Goal: Task Accomplishment & Management: Use online tool/utility

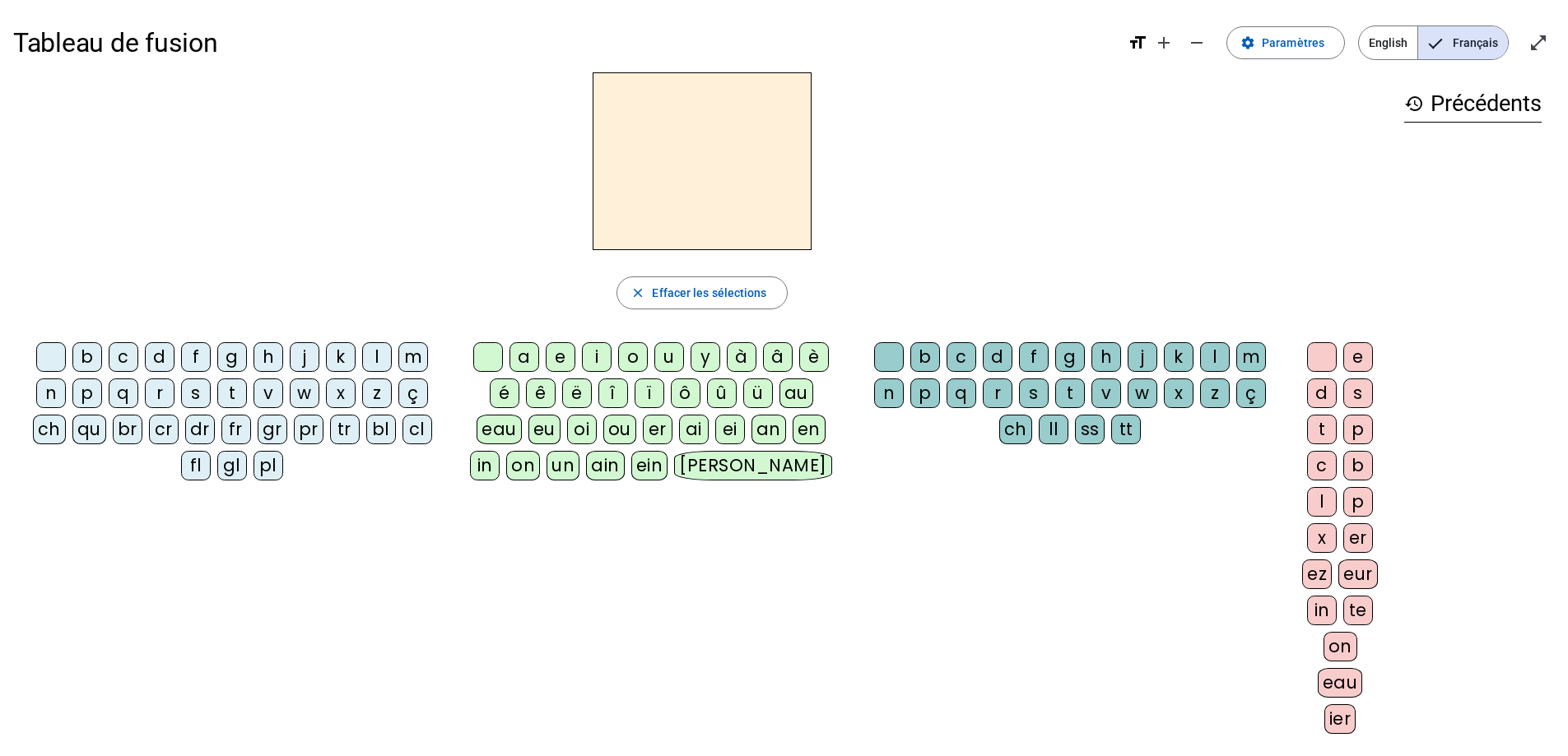
click at [91, 396] on div "p" at bounding box center [87, 394] width 30 height 30
click at [1170, 48] on mat-icon "add" at bounding box center [1164, 42] width 20 height 20
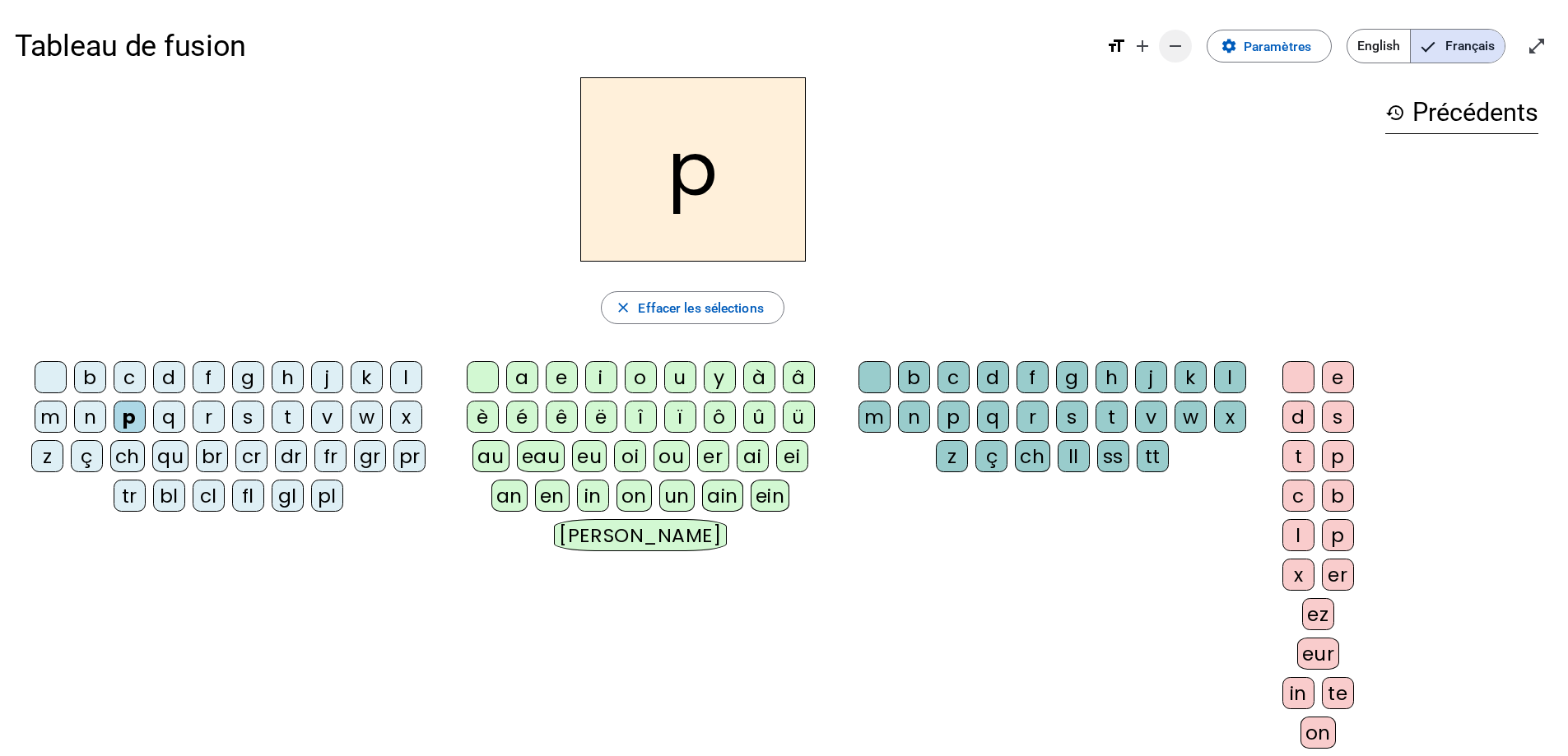
click at [1173, 46] on mat-icon "remove" at bounding box center [1175, 46] width 20 height 20
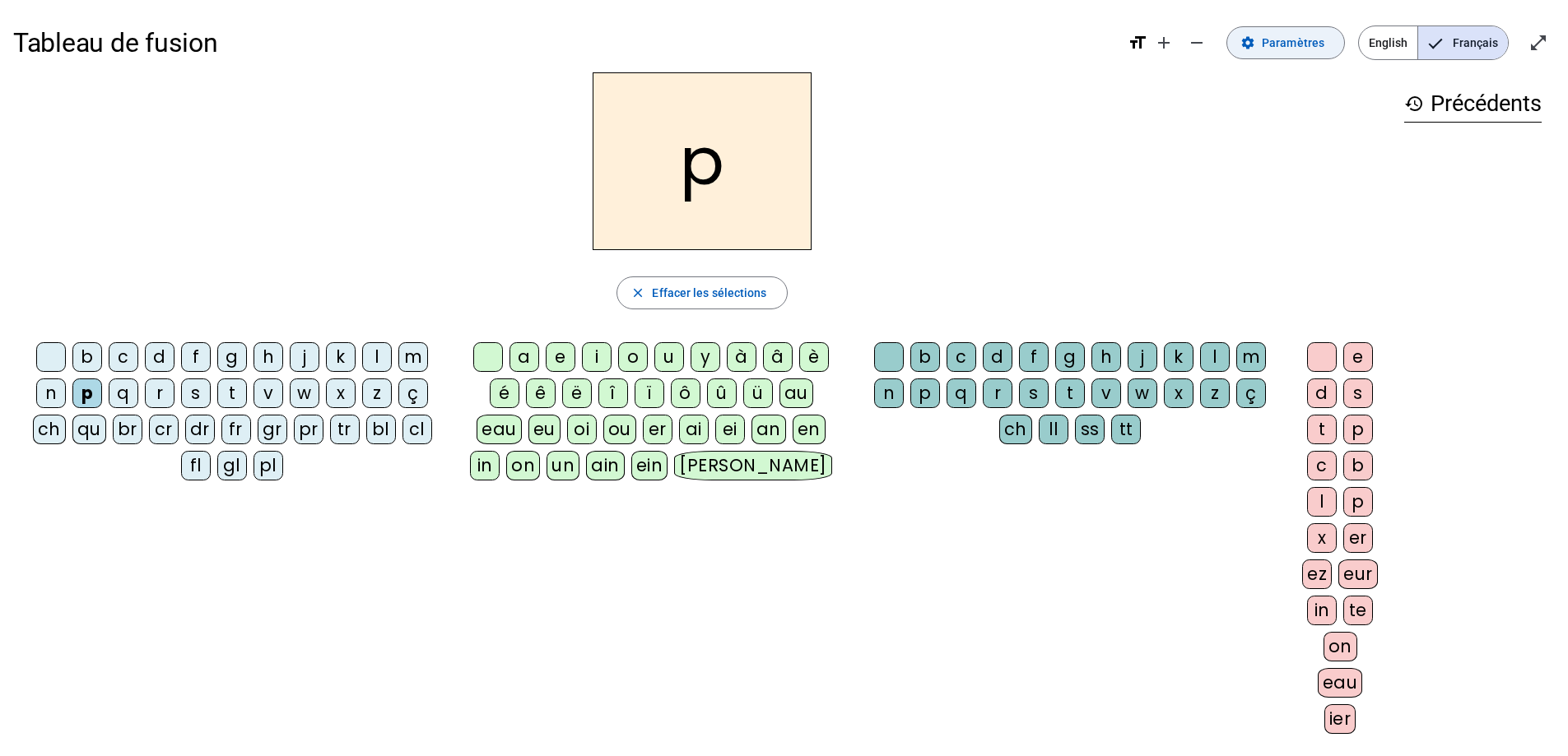
click at [1289, 59] on span at bounding box center [1286, 43] width 117 height 39
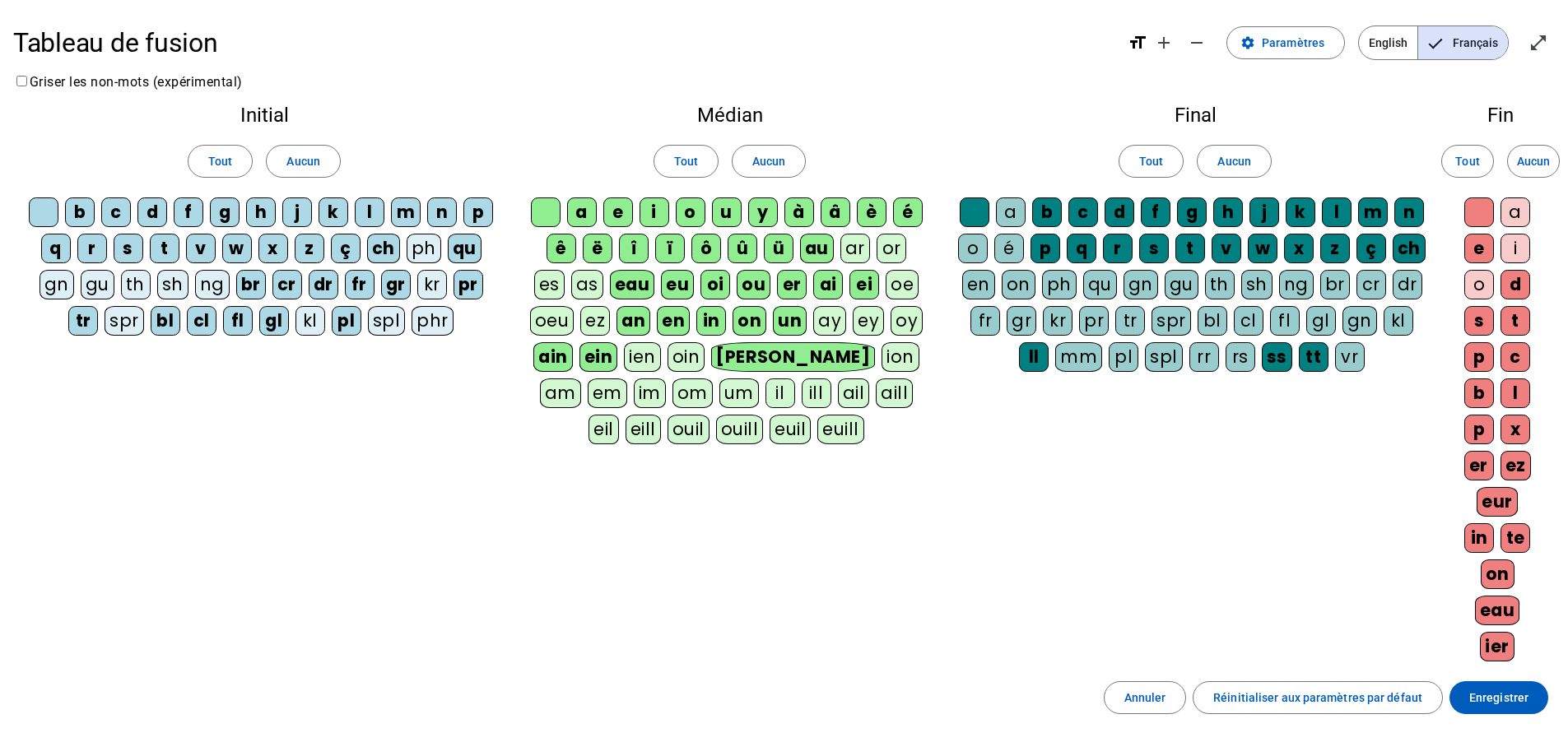
click at [853, 283] on div "ei" at bounding box center [864, 285] width 30 height 30
click at [829, 286] on div "ai" at bounding box center [829, 285] width 30 height 30
click at [789, 287] on div "er" at bounding box center [792, 285] width 30 height 30
click at [752, 291] on div "ou" at bounding box center [753, 285] width 34 height 30
click at [637, 327] on div "an" at bounding box center [633, 322] width 34 height 30
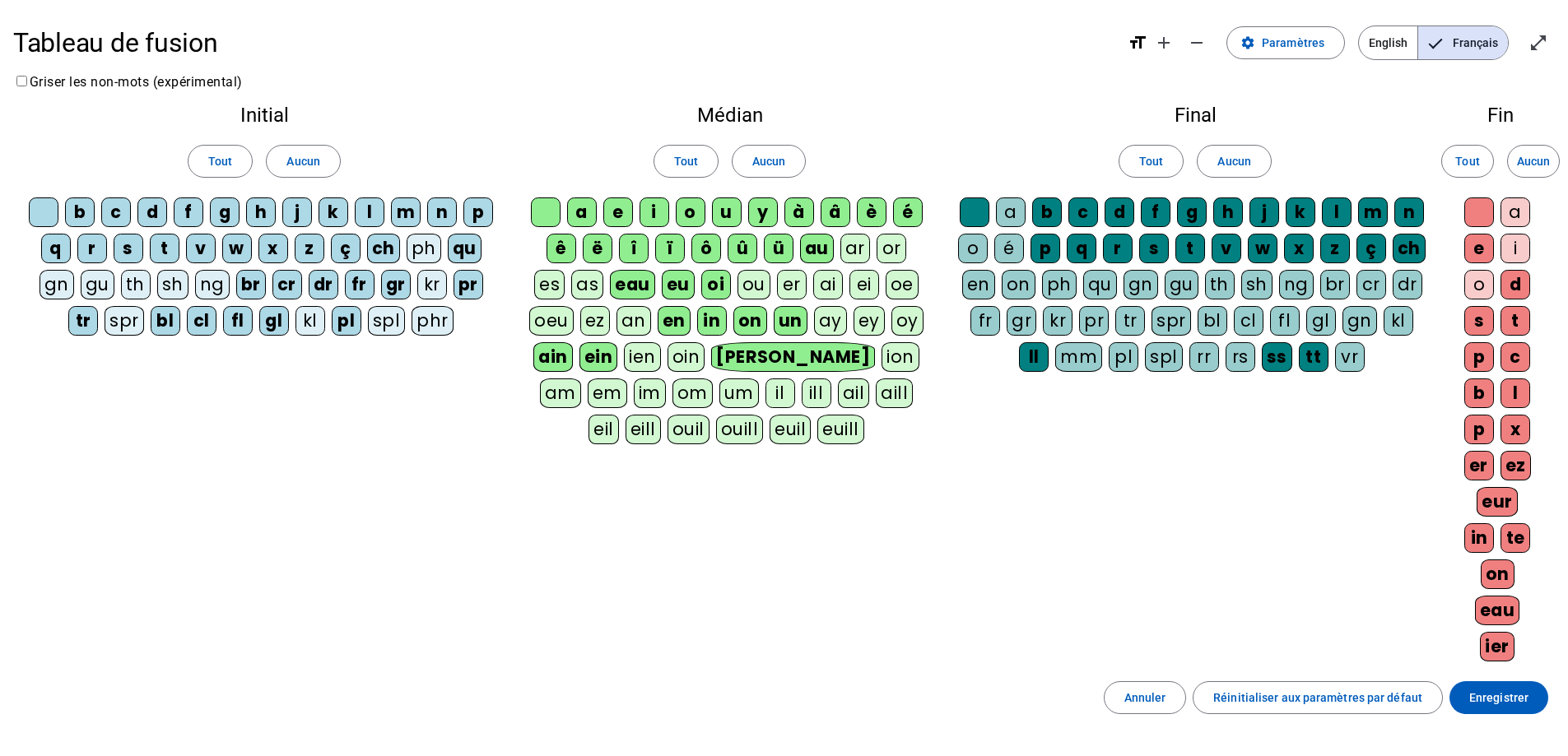
click at [673, 331] on div "en" at bounding box center [673, 322] width 33 height 30
click at [706, 331] on div "in" at bounding box center [712, 322] width 30 height 30
click at [747, 327] on div "on" at bounding box center [751, 322] width 34 height 30
click at [550, 362] on div "ain" at bounding box center [553, 357] width 40 height 30
click at [592, 366] on div "ein" at bounding box center [597, 357] width 39 height 30
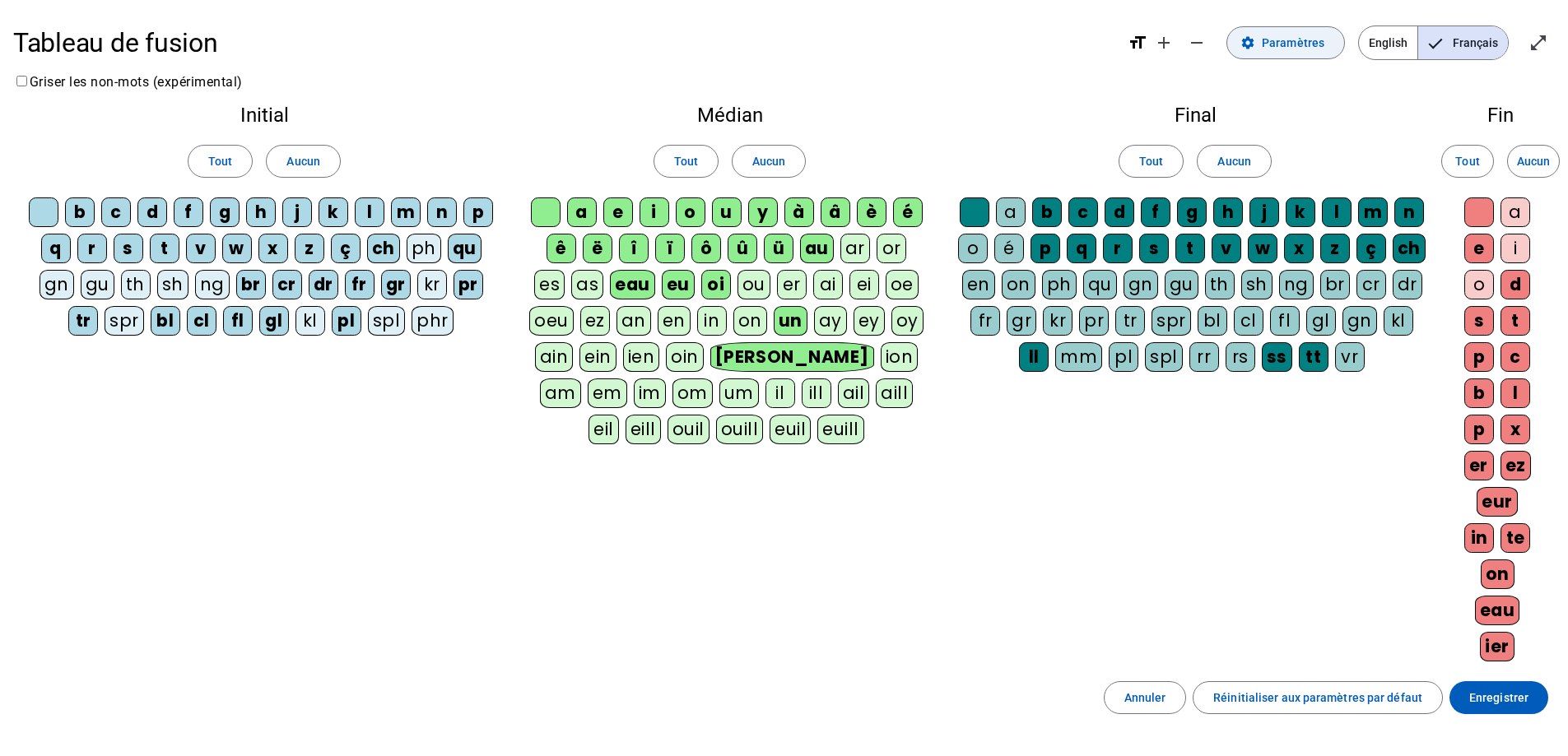
click at [1286, 47] on span "Paramètres" at bounding box center [1293, 42] width 63 height 20
click at [1273, 50] on span "Paramètres" at bounding box center [1293, 42] width 63 height 20
click at [1491, 704] on span "Enregistrer" at bounding box center [1498, 698] width 59 height 20
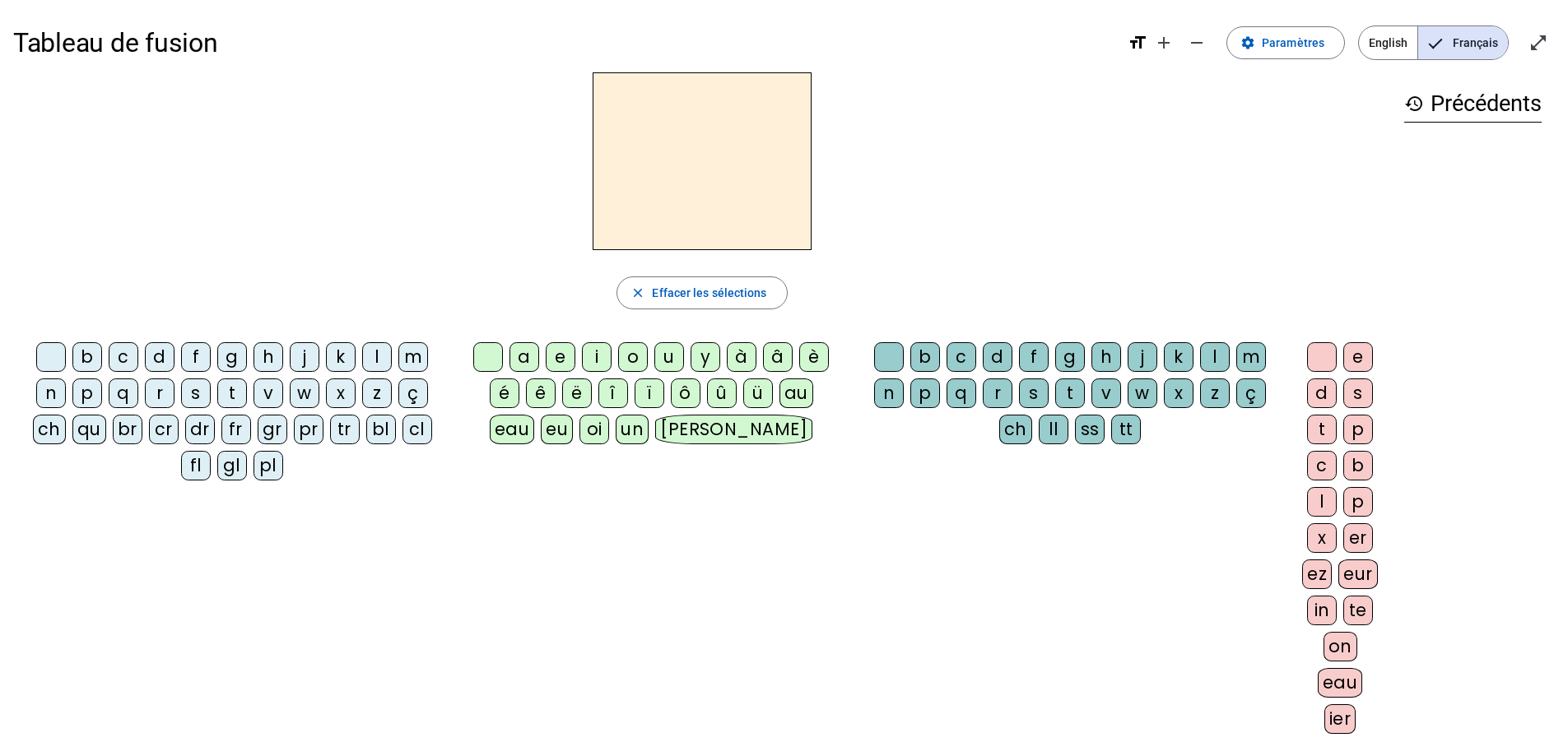
click at [87, 399] on div "p" at bounding box center [87, 394] width 30 height 30
click at [524, 356] on div "a" at bounding box center [525, 357] width 30 height 30
click at [998, 400] on div "r" at bounding box center [998, 394] width 30 height 30
click at [1210, 351] on div "l" at bounding box center [1215, 357] width 30 height 30
click at [979, 435] on div "b c d f g h j k l m n p q r s t v w x z ç ch ll ss tt" at bounding box center [1073, 397] width 432 height 109
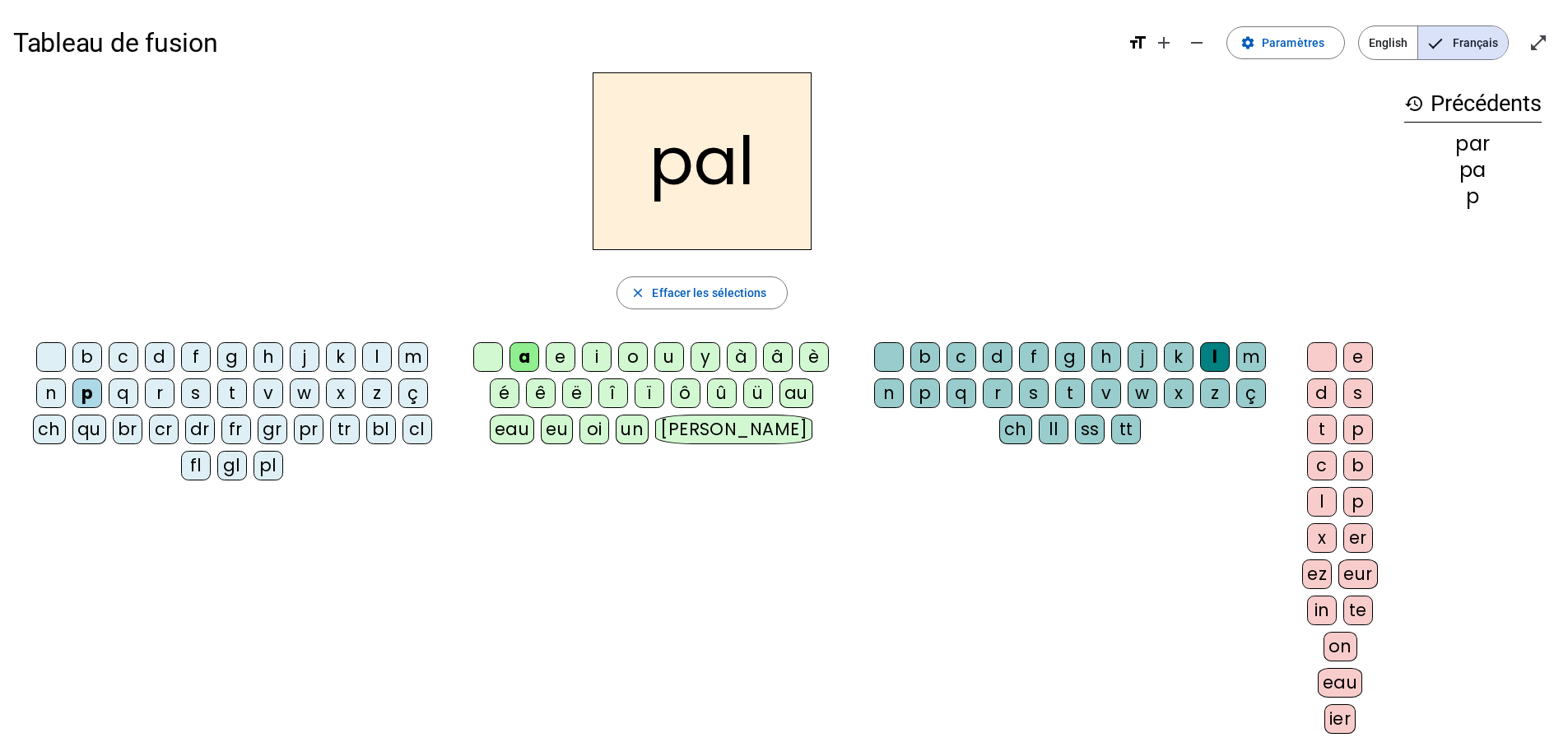
click at [992, 398] on div "r" at bounding box center [998, 394] width 30 height 30
click at [1313, 503] on div "l" at bounding box center [1323, 502] width 30 height 30
click at [1352, 542] on div "er" at bounding box center [1358, 539] width 30 height 30
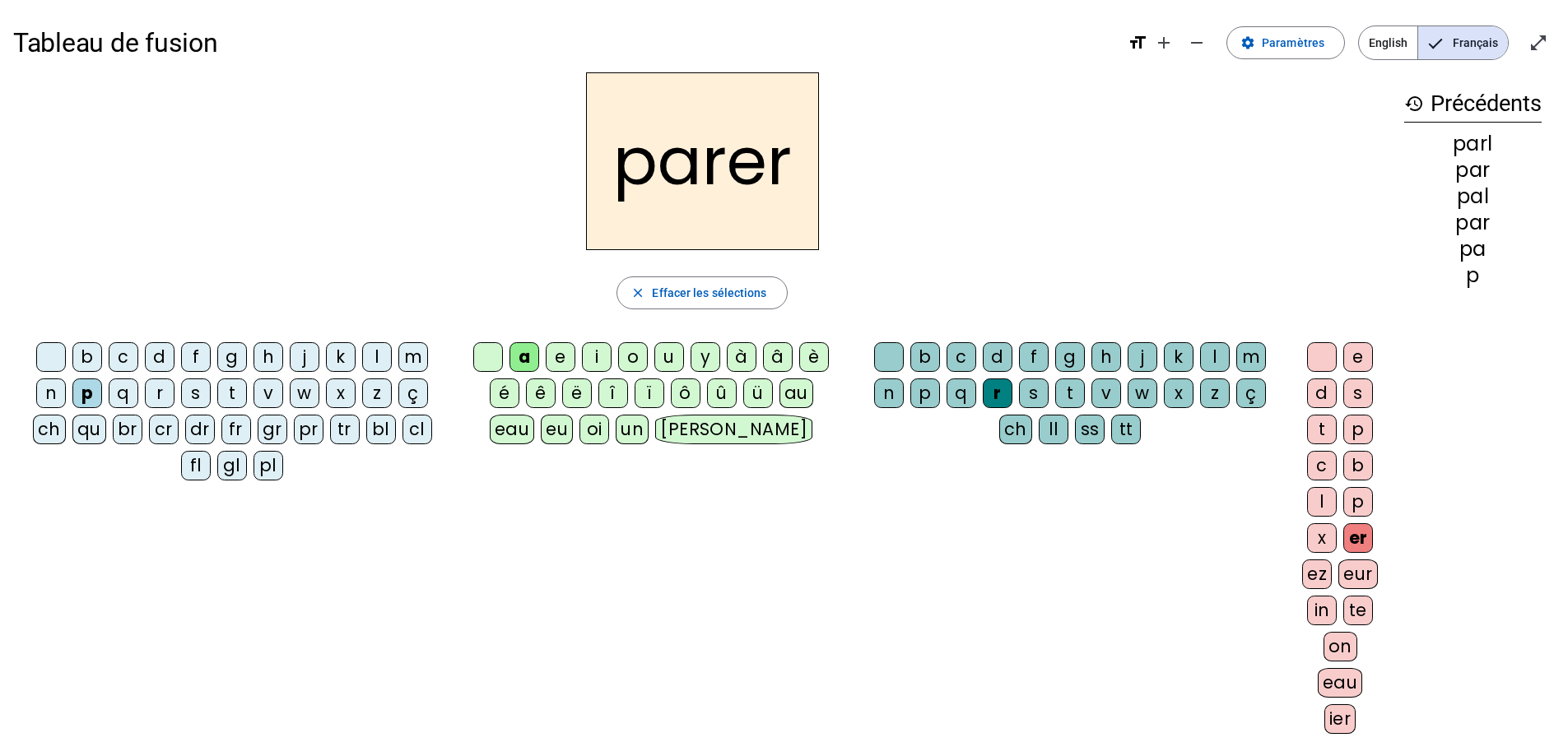
click at [1310, 512] on div "l" at bounding box center [1323, 502] width 30 height 30
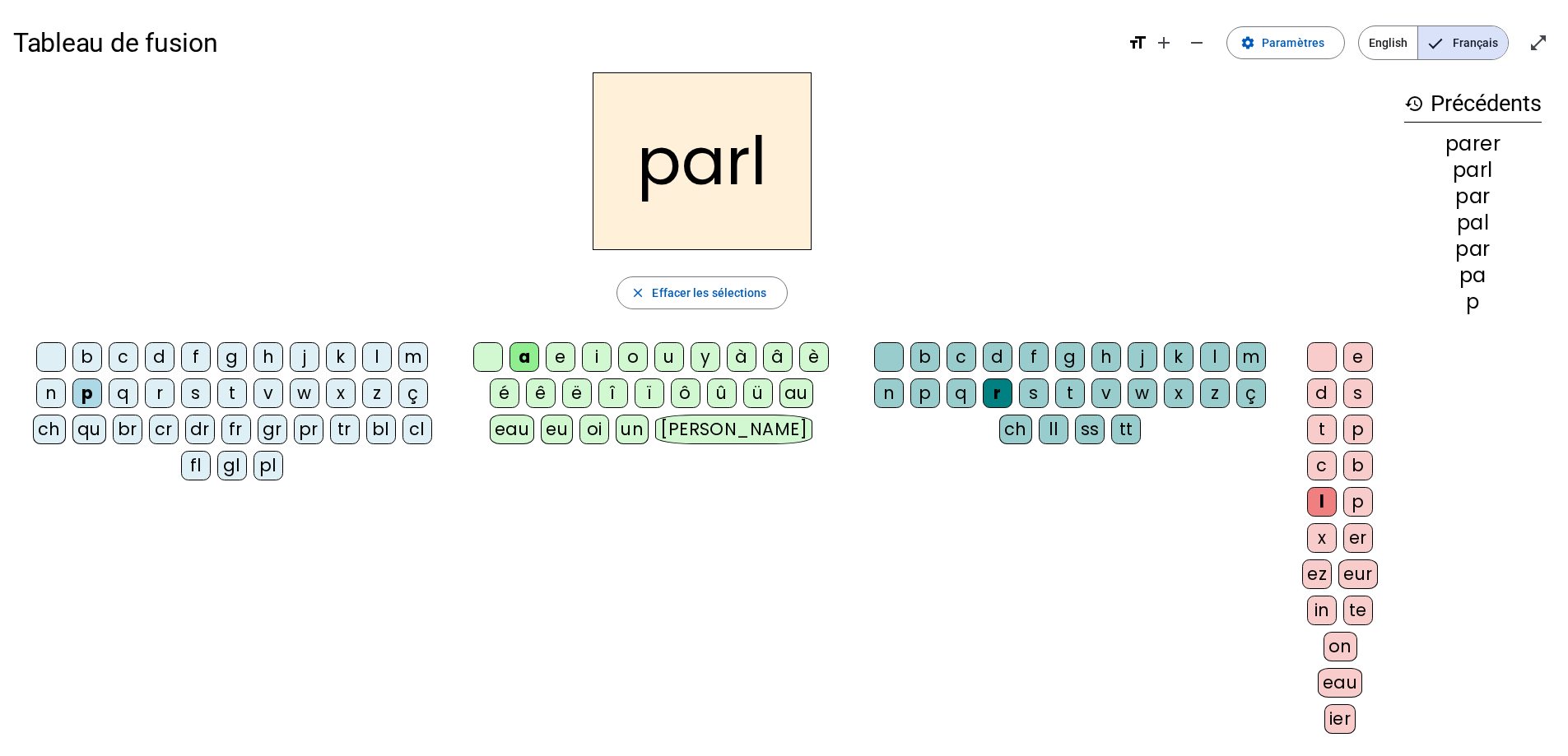
click at [1352, 539] on div "er" at bounding box center [1358, 539] width 30 height 30
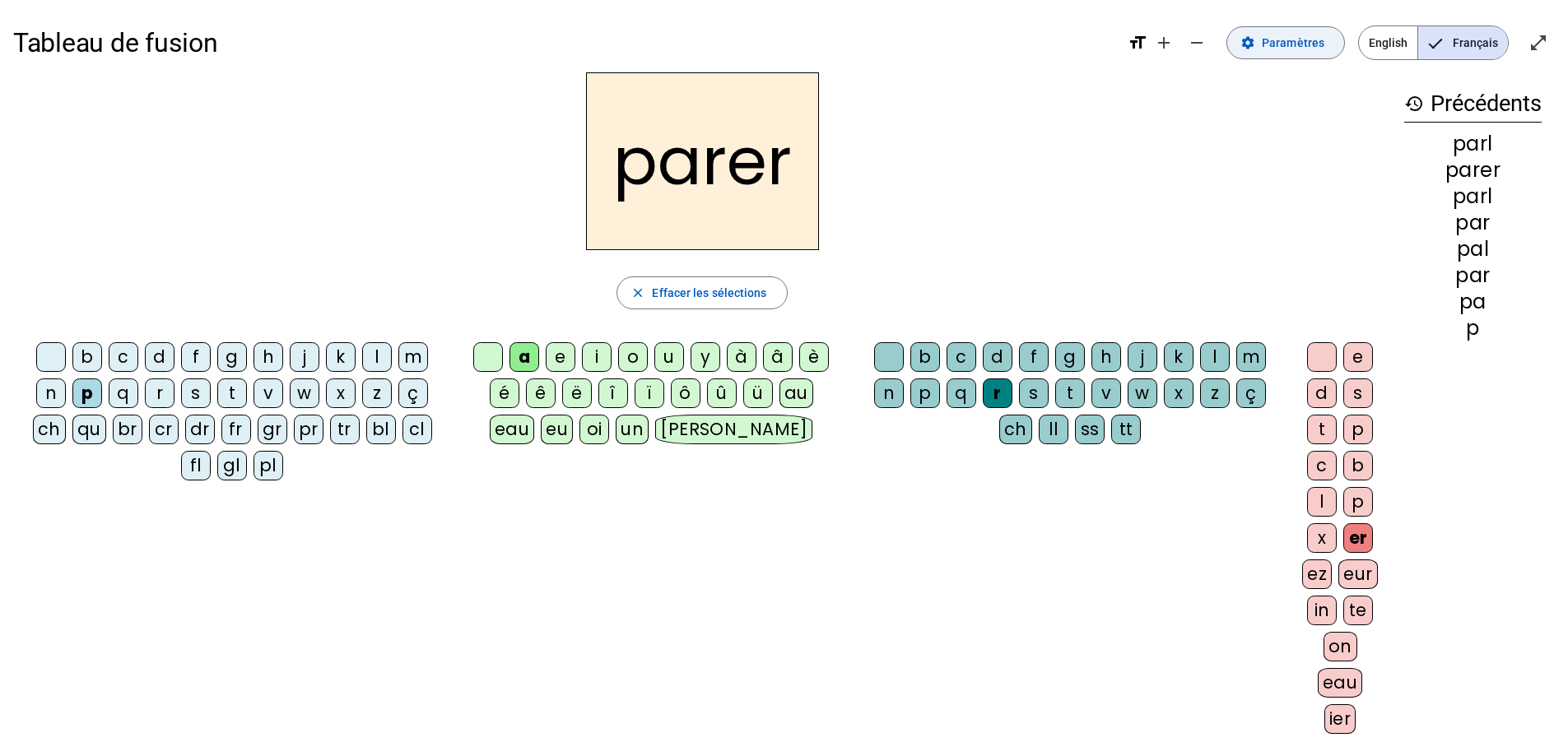
click at [1308, 52] on span "Paramètres" at bounding box center [1293, 42] width 63 height 20
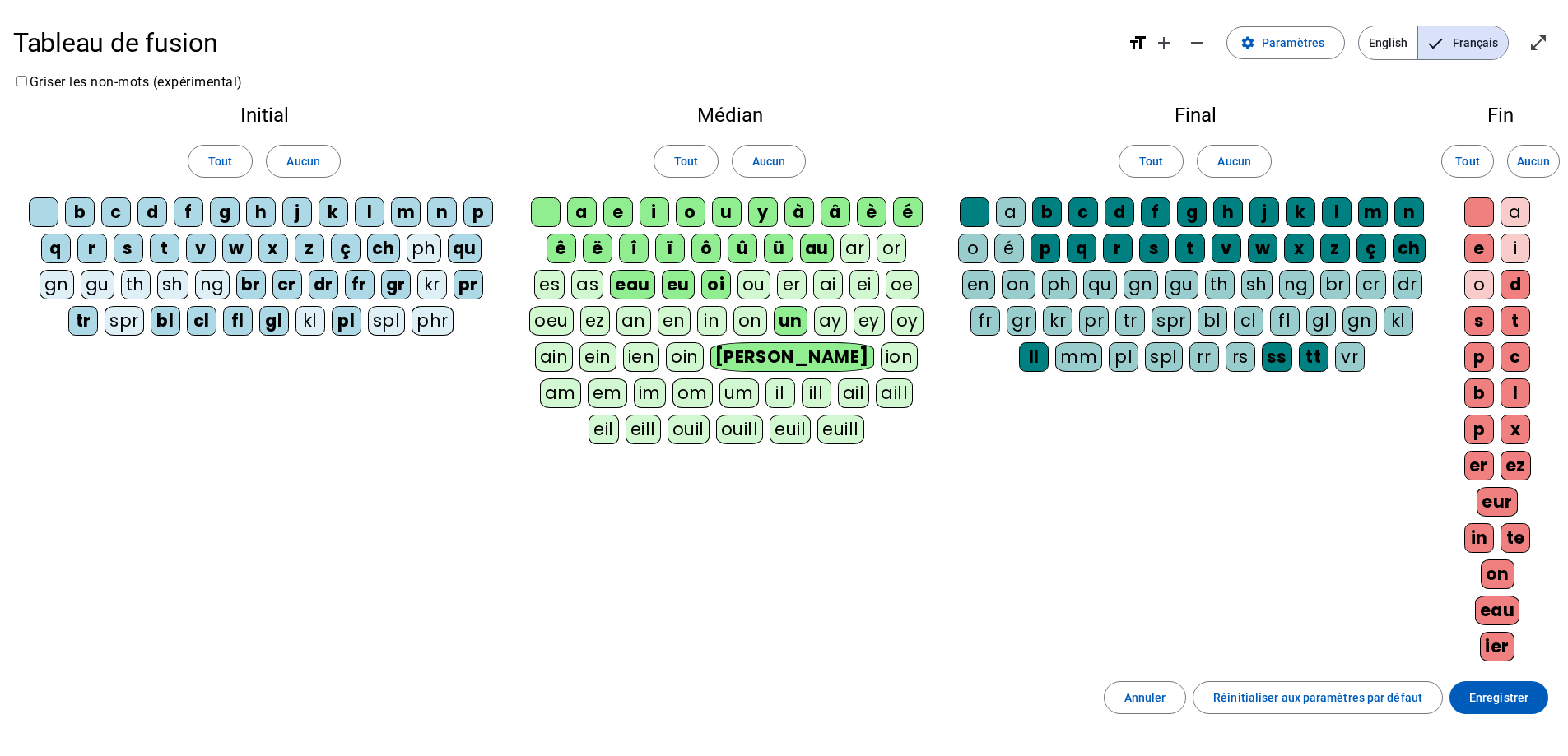
click at [853, 250] on div "ar" at bounding box center [855, 249] width 30 height 30
click at [891, 252] on div "or" at bounding box center [892, 249] width 30 height 30
click at [756, 287] on div "ou" at bounding box center [753, 285] width 33 height 30
click at [797, 291] on div "er" at bounding box center [792, 285] width 30 height 30
click at [828, 291] on div "ai" at bounding box center [829, 285] width 30 height 30
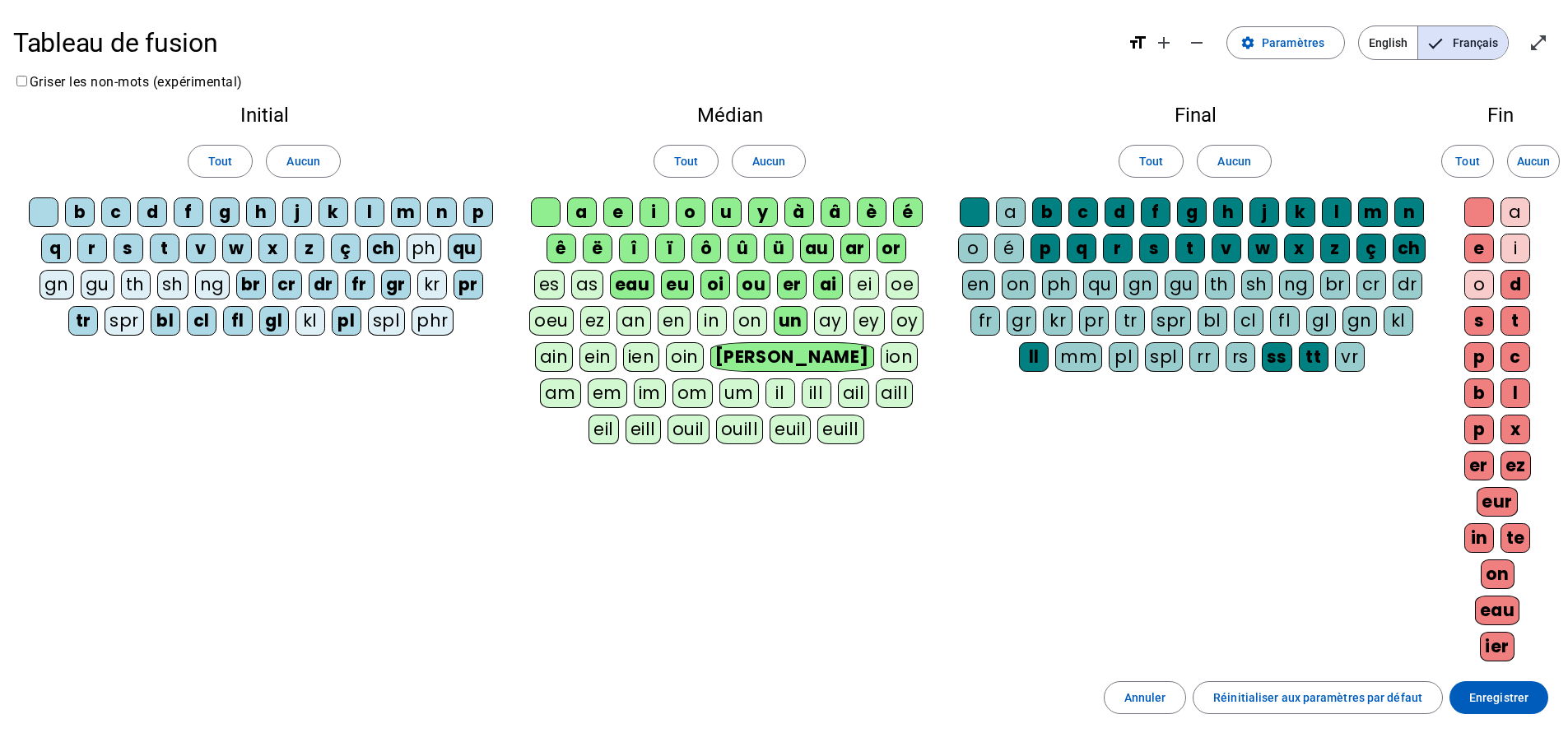
click at [864, 290] on div "ei" at bounding box center [864, 285] width 30 height 30
click at [597, 323] on div "ez" at bounding box center [595, 322] width 30 height 30
click at [644, 329] on div "an" at bounding box center [633, 322] width 35 height 30
click at [681, 329] on div "en" at bounding box center [673, 322] width 33 height 30
click at [717, 326] on div "in" at bounding box center [712, 322] width 30 height 30
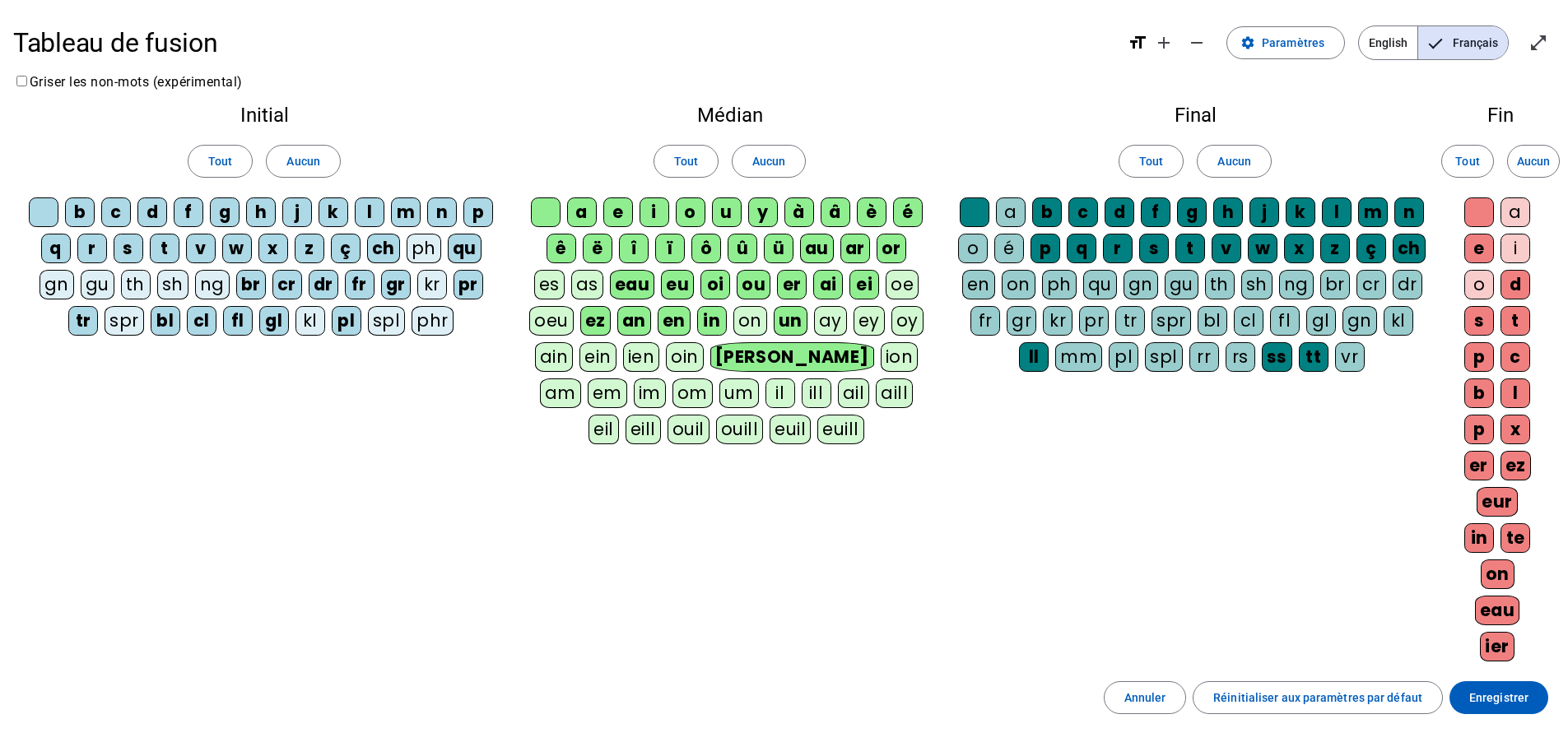
click at [762, 330] on div "on" at bounding box center [751, 322] width 34 height 30
click at [1499, 703] on span "Enregistrer" at bounding box center [1498, 698] width 59 height 20
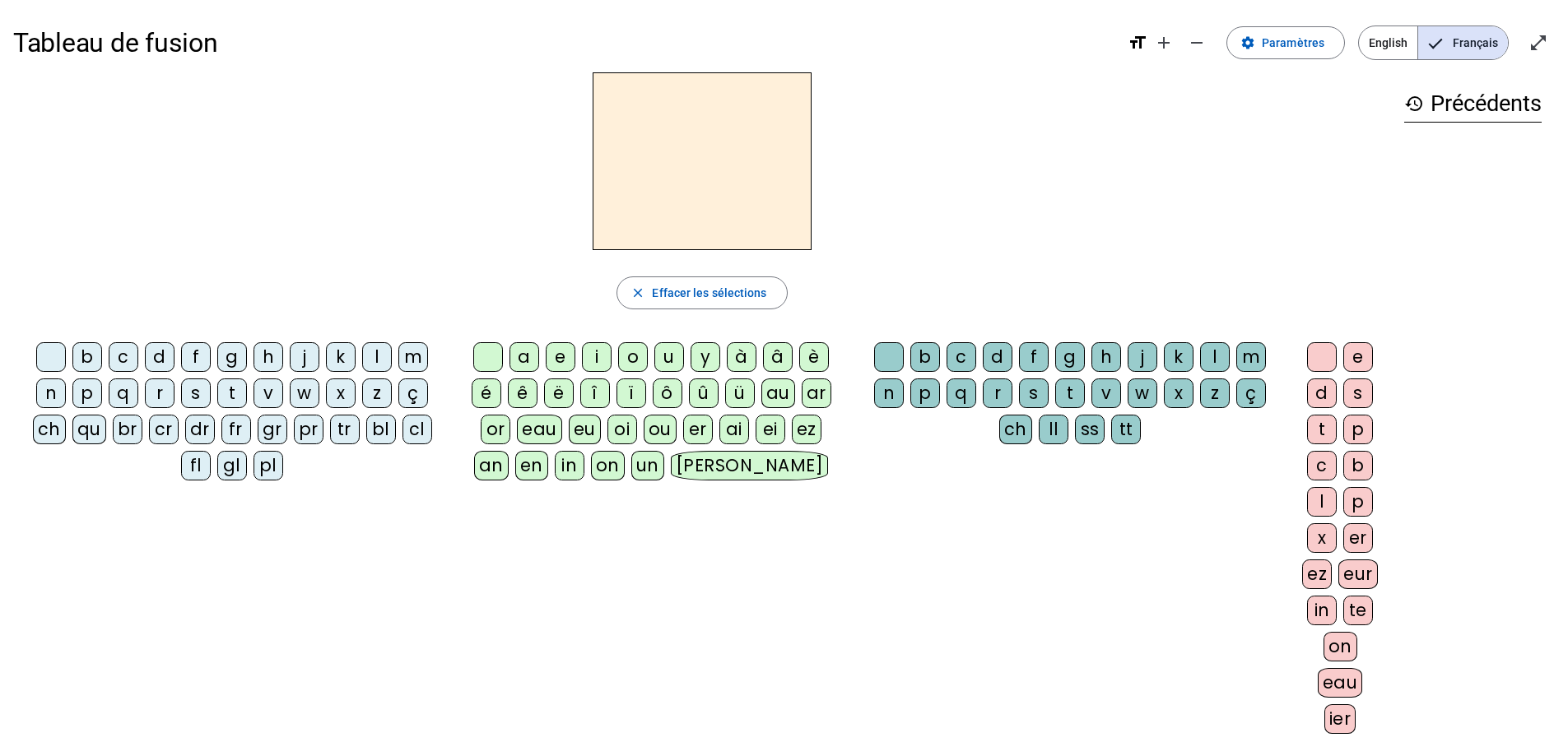
click at [94, 396] on div "p" at bounding box center [87, 394] width 30 height 30
click at [820, 403] on div "ar" at bounding box center [816, 394] width 30 height 30
click at [1211, 353] on div "l" at bounding box center [1215, 357] width 30 height 30
click at [1356, 543] on div "er" at bounding box center [1358, 539] width 30 height 30
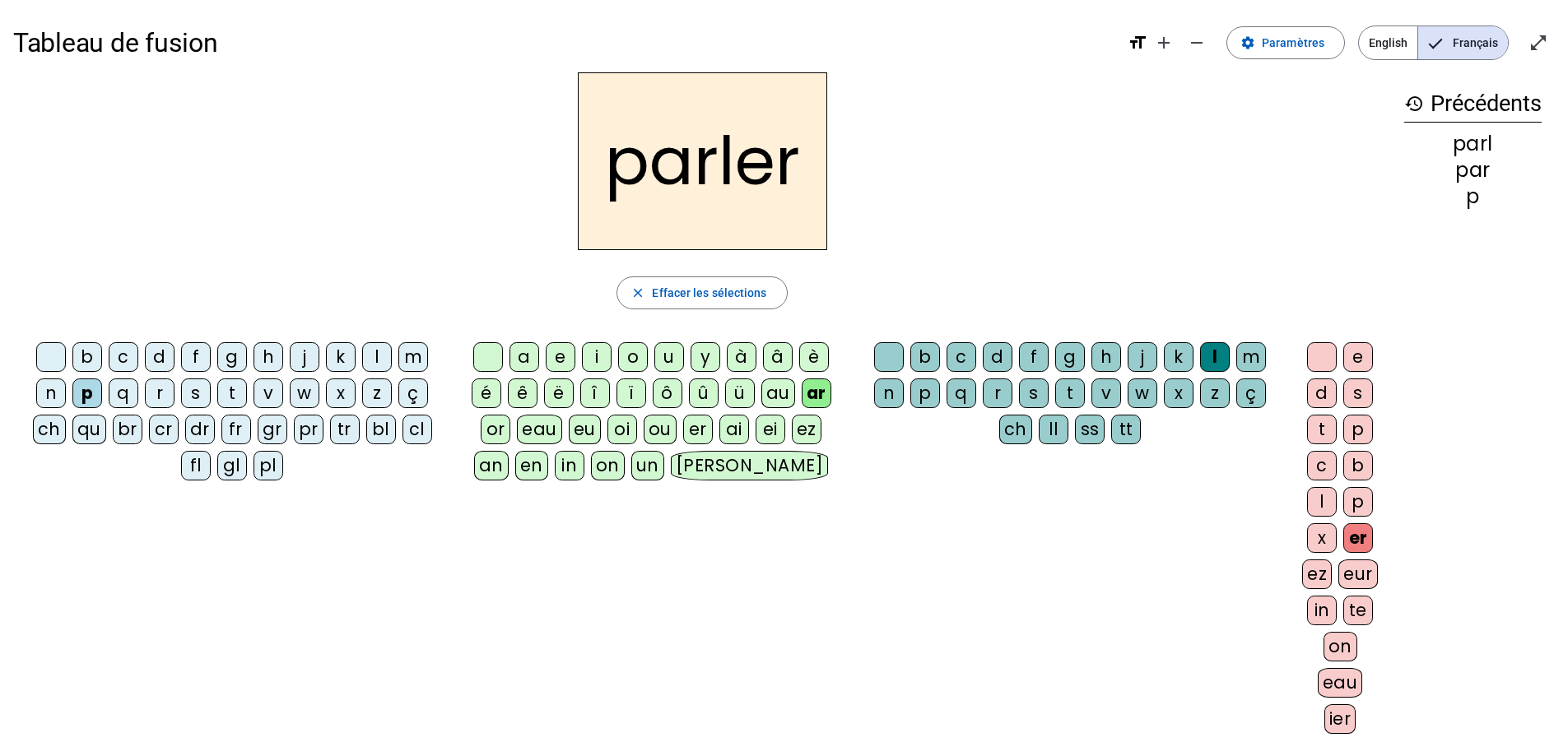
click at [1078, 392] on div "t" at bounding box center [1070, 394] width 30 height 30
click at [631, 363] on div "o" at bounding box center [633, 357] width 30 height 30
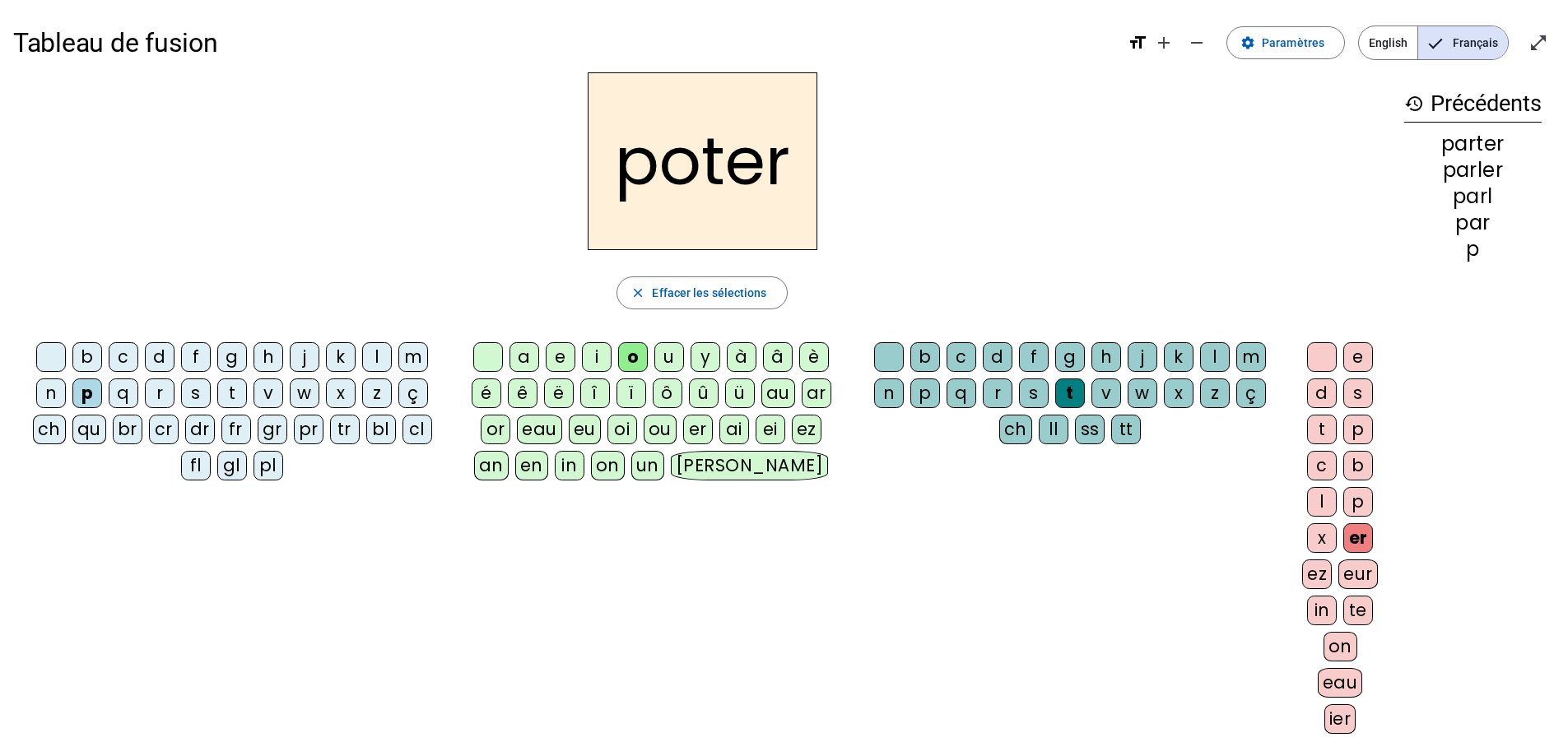
click at [492, 435] on div "or" at bounding box center [496, 430] width 30 height 30
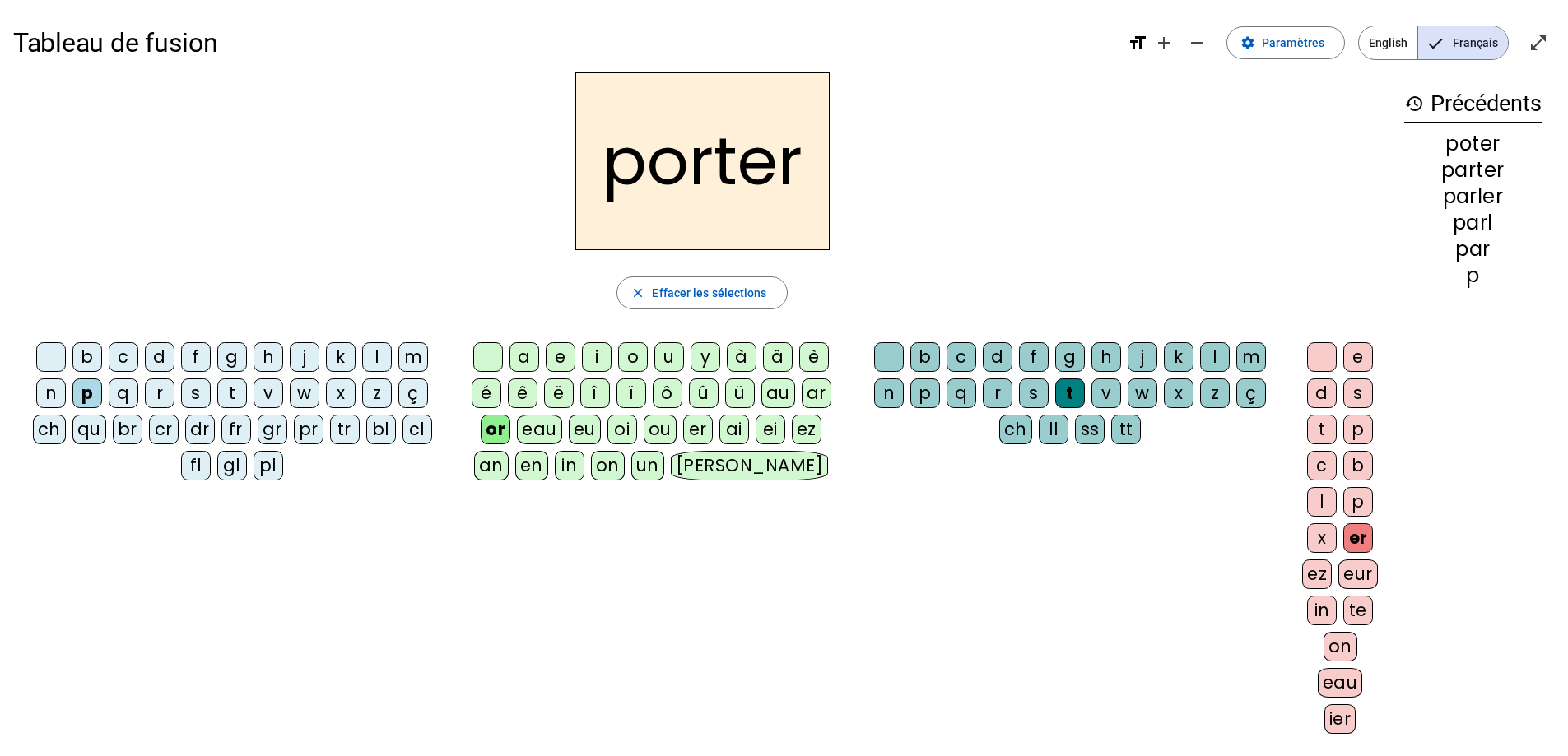
click at [195, 391] on div "s" at bounding box center [197, 394] width 30 height 30
click at [1355, 353] on div "e" at bounding box center [1358, 357] width 30 height 30
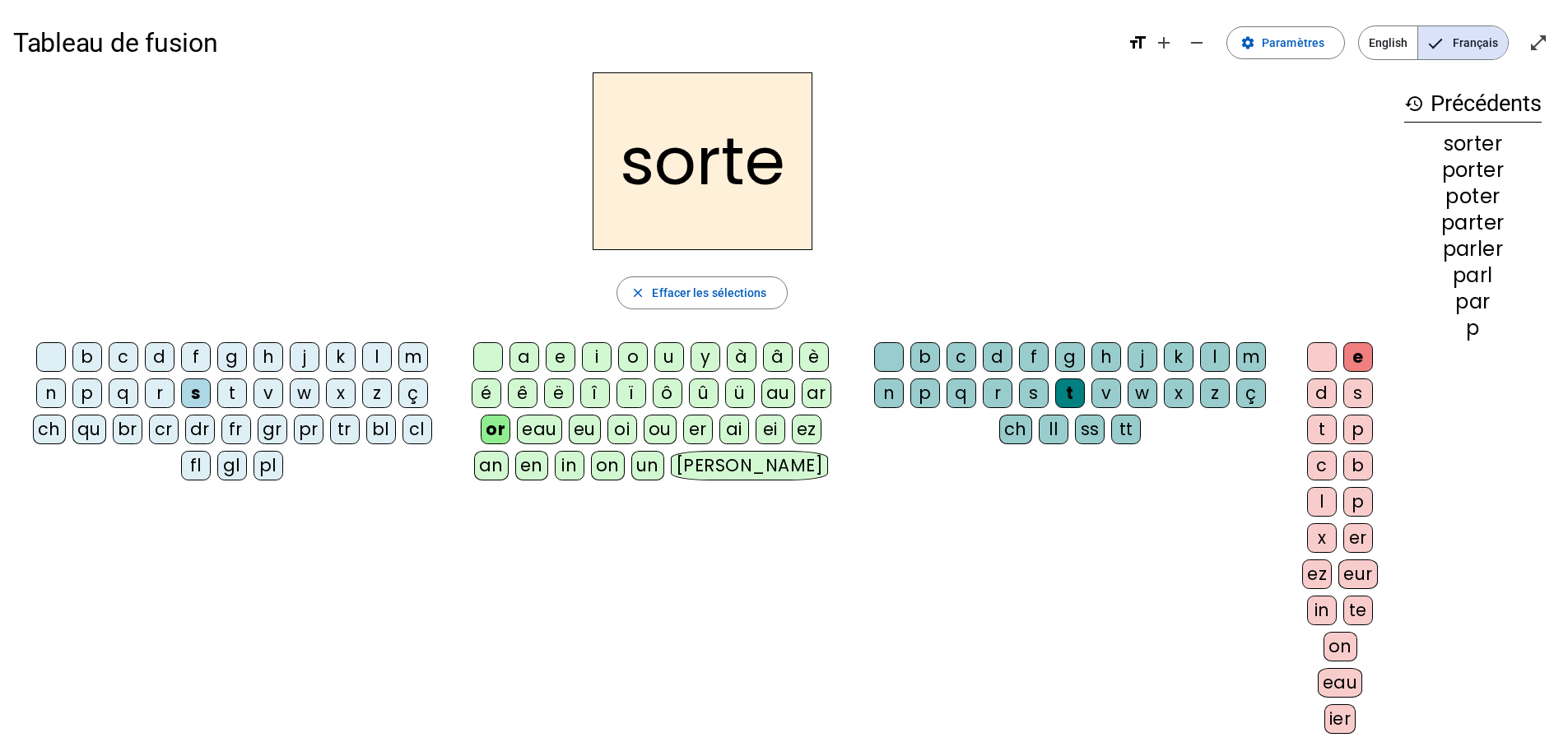
click at [88, 392] on div "p" at bounding box center [87, 394] width 30 height 30
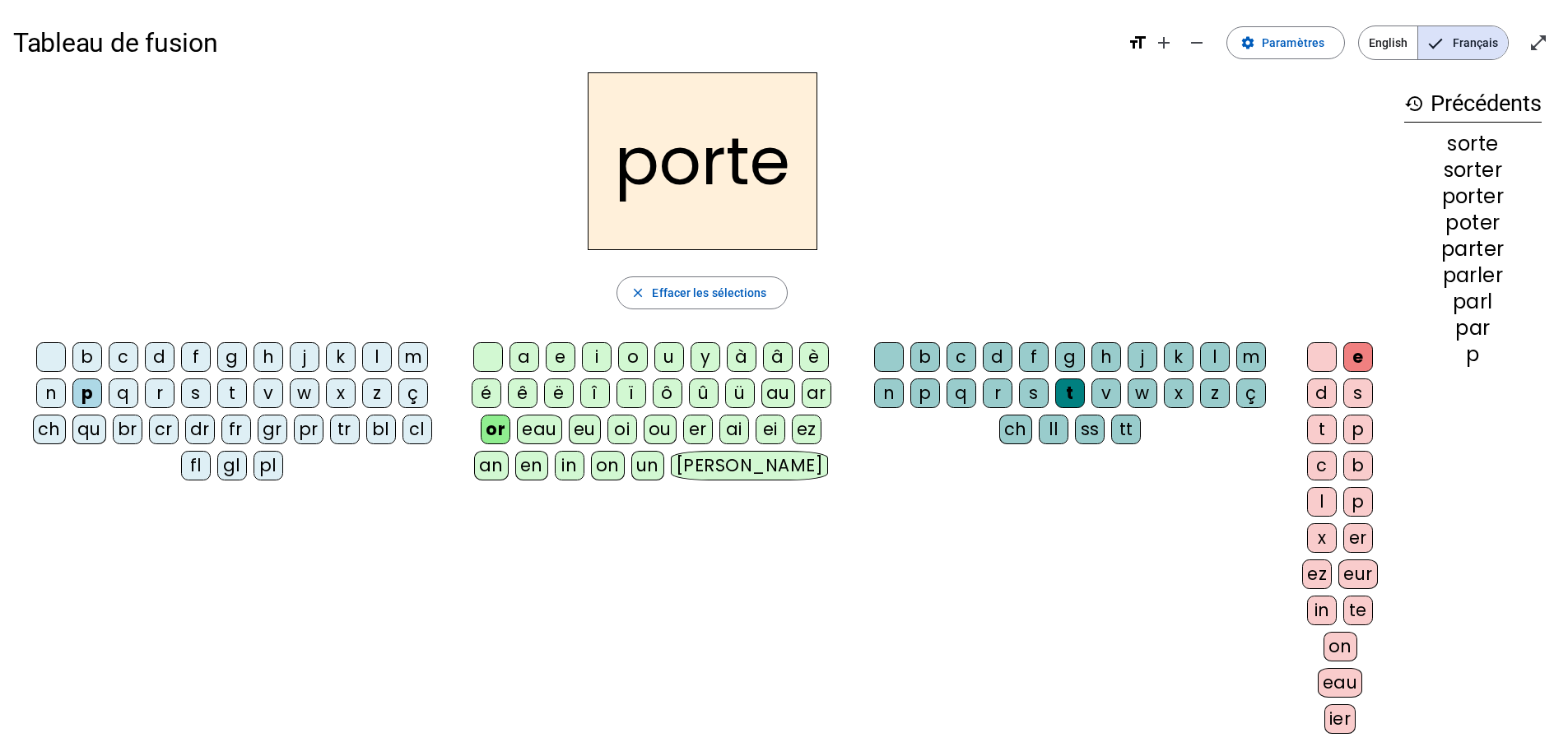
click at [199, 361] on div "f" at bounding box center [197, 357] width 30 height 30
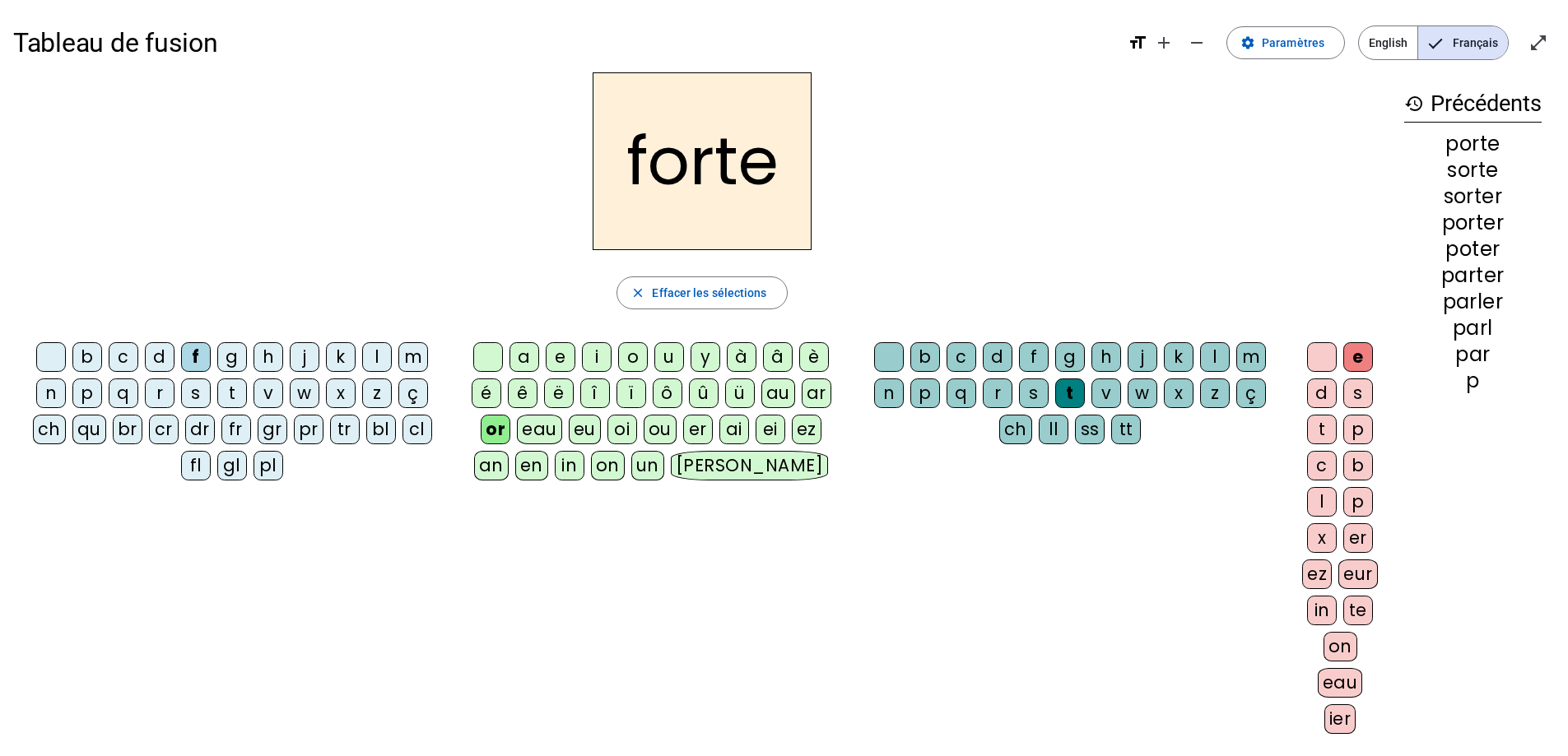
click at [1321, 359] on div at bounding box center [1323, 357] width 30 height 30
click at [162, 363] on div "d" at bounding box center [160, 357] width 30 height 30
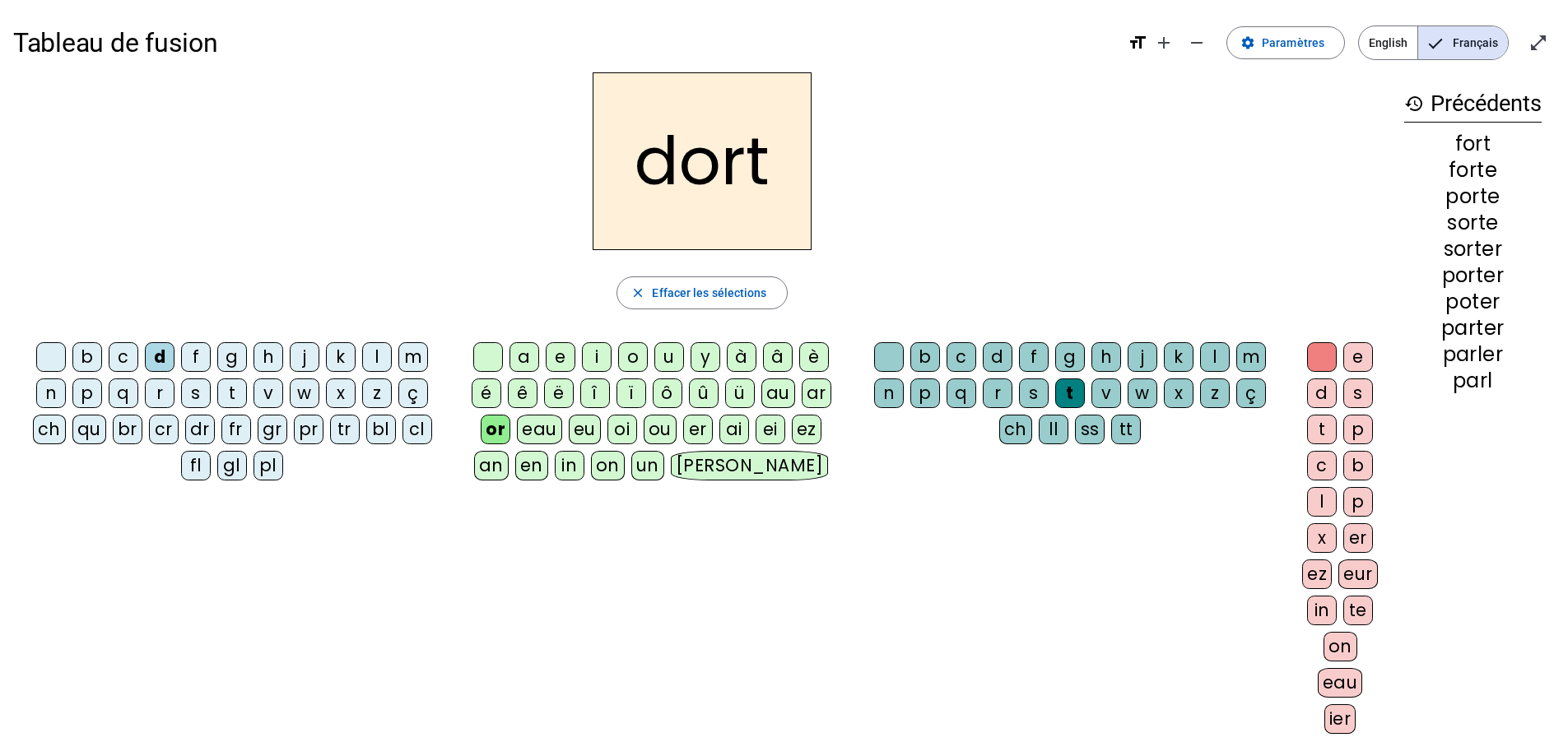
click at [403, 368] on div "m" at bounding box center [414, 357] width 30 height 30
click at [1355, 369] on div "e" at bounding box center [1358, 357] width 30 height 30
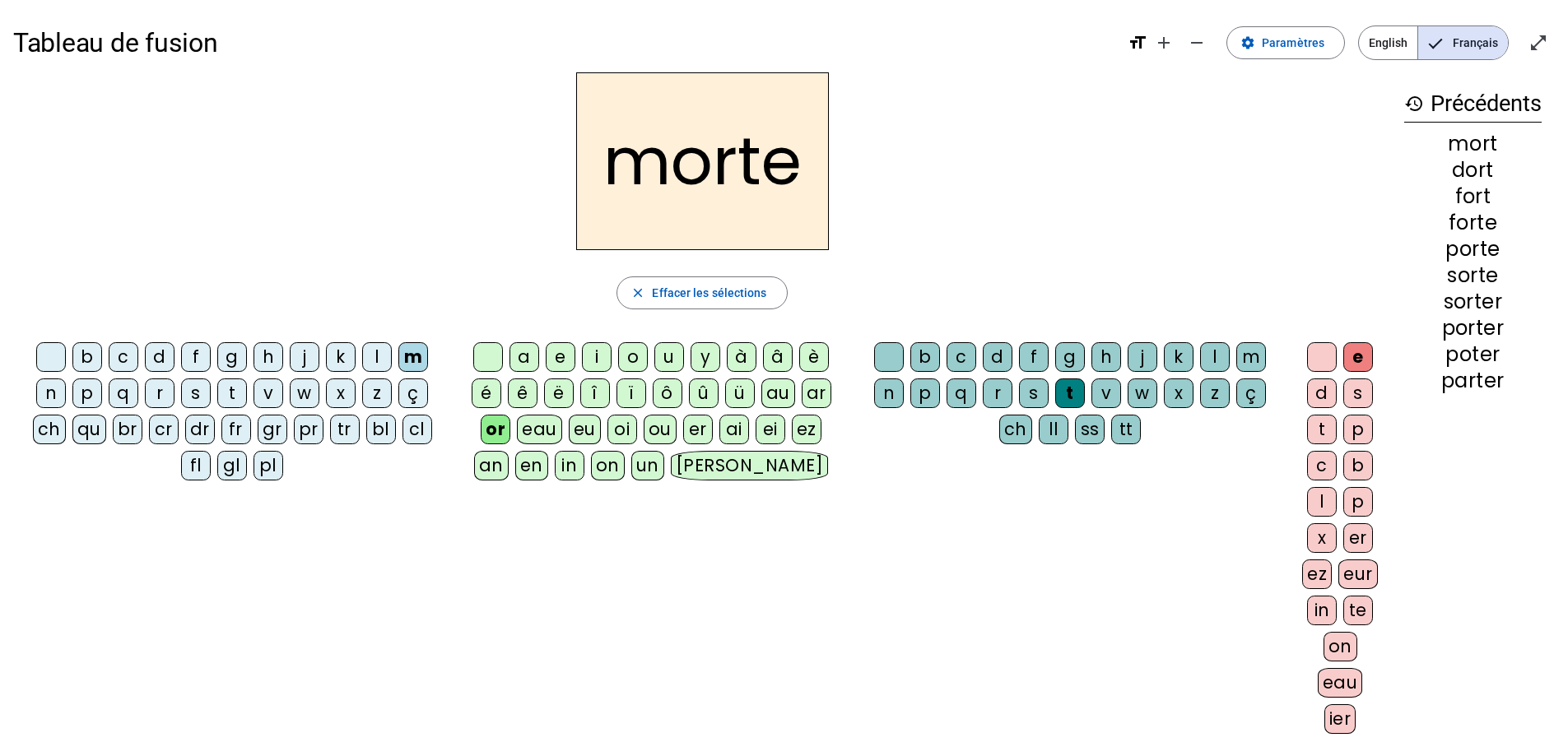
click at [92, 391] on div "p" at bounding box center [87, 394] width 30 height 30
